Goal: Use online tool/utility: Utilize a website feature to perform a specific function

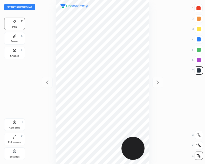
scroll to position [164, 122]
click at [18, 8] on button "Start recording" at bounding box center [19, 7] width 31 height 6
click at [198, 8] on div at bounding box center [198, 8] width 4 height 4
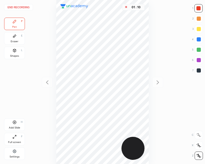
click at [20, 52] on div "Shapes L" at bounding box center [14, 53] width 21 height 12
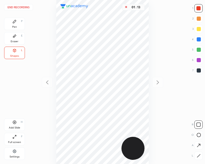
click at [16, 28] on div "Pen" at bounding box center [14, 27] width 5 height 3
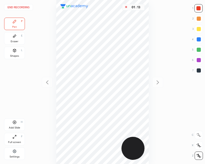
click at [198, 70] on div at bounding box center [198, 70] width 4 height 4
click at [26, 121] on div "End recording 1 2 3 4 5 6 7 R O A L C X Z Erase all C X Z Pen P Eraser E Shapes…" at bounding box center [102, 82] width 205 height 164
click at [14, 119] on div "Add Slide H" at bounding box center [14, 124] width 21 height 12
click at [43, 82] on div at bounding box center [47, 82] width 11 height 11
click at [158, 83] on icon at bounding box center [157, 82] width 2 height 4
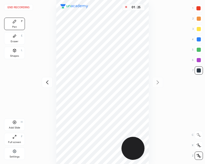
click at [49, 82] on icon at bounding box center [47, 82] width 6 height 6
click at [160, 82] on icon at bounding box center [157, 82] width 6 height 6
click at [46, 79] on icon at bounding box center [47, 82] width 6 height 6
click at [160, 82] on icon at bounding box center [157, 82] width 6 height 6
click at [50, 81] on icon at bounding box center [47, 82] width 6 height 6
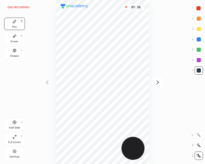
click at [159, 81] on icon at bounding box center [157, 82] width 6 height 6
click at [47, 83] on icon at bounding box center [47, 82] width 2 height 4
click at [158, 80] on icon at bounding box center [157, 82] width 6 height 6
click at [18, 123] on div "Add Slide H" at bounding box center [14, 124] width 21 height 12
click at [49, 81] on icon at bounding box center [47, 82] width 6 height 6
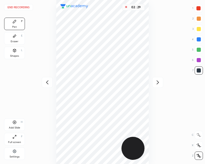
click at [156, 87] on div at bounding box center [157, 82] width 11 height 11
click at [47, 80] on icon at bounding box center [47, 82] width 6 height 6
click at [21, 6] on button "End recording" at bounding box center [18, 7] width 29 height 6
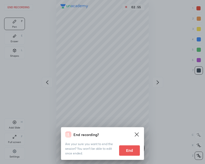
click at [132, 149] on button "End" at bounding box center [129, 150] width 21 height 10
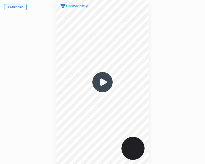
click at [98, 83] on img at bounding box center [102, 82] width 25 height 25
click at [12, 5] on button "Re-record" at bounding box center [15, 7] width 23 height 6
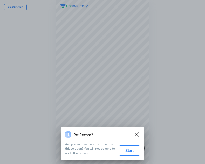
click at [132, 152] on button "Start" at bounding box center [129, 150] width 21 height 10
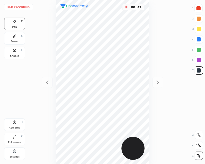
click at [198, 9] on div at bounding box center [198, 8] width 4 height 4
click at [21, 53] on div "Shapes L" at bounding box center [14, 53] width 21 height 12
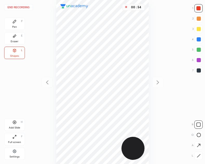
click at [23, 22] on div "Pen P" at bounding box center [14, 24] width 21 height 12
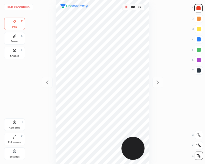
click at [199, 70] on div at bounding box center [198, 70] width 4 height 4
click at [17, 127] on div "Add Slide" at bounding box center [14, 127] width 11 height 3
click at [45, 82] on icon at bounding box center [47, 82] width 6 height 6
click at [156, 83] on icon at bounding box center [157, 82] width 6 height 6
click at [46, 81] on icon at bounding box center [47, 82] width 6 height 6
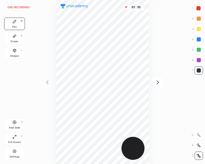
click at [156, 84] on icon at bounding box center [157, 82] width 6 height 6
click at [48, 80] on icon at bounding box center [47, 82] width 6 height 6
click at [158, 86] on div at bounding box center [157, 82] width 11 height 11
click at [13, 53] on div "Shapes L" at bounding box center [14, 53] width 21 height 12
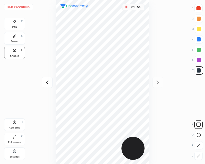
click at [17, 23] on div "Pen P" at bounding box center [14, 24] width 21 height 12
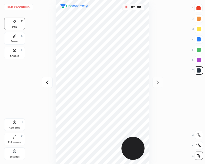
click at [17, 6] on button "End recording" at bounding box center [18, 7] width 29 height 6
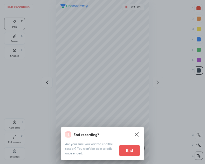
click at [130, 150] on button "End" at bounding box center [129, 150] width 21 height 10
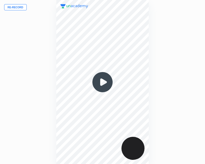
click at [104, 82] on img at bounding box center [102, 82] width 25 height 25
